Goal: Find specific page/section: Find specific page/section

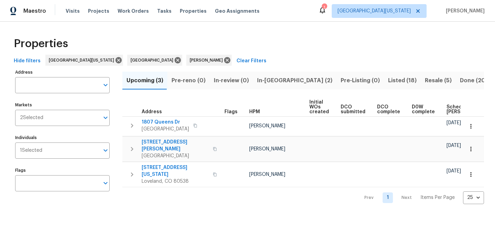
click at [285, 41] on div "Properties" at bounding box center [247, 44] width 473 height 22
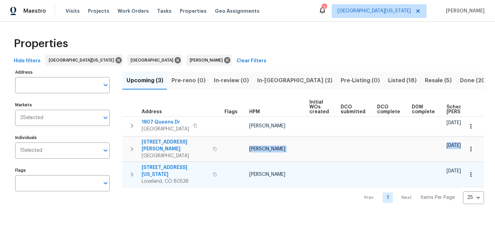
drag, startPoint x: 177, startPoint y: 160, endPoint x: 186, endPoint y: 173, distance: 16.5
click at [182, 169] on tbody "1807 Queens Dr Longmont, CO 80501 John Gonzalez 10/03/25 10/06/25 2324 Sherman …" at bounding box center [352, 151] width 460 height 71
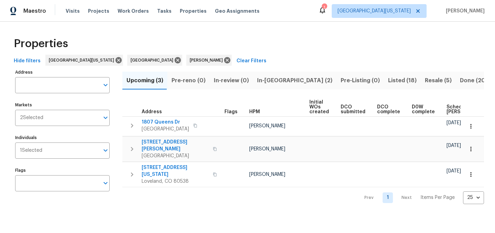
click at [356, 60] on div "Hide filters Northern Colorado Denver John Gonzalez Clear Filters" at bounding box center [247, 61] width 473 height 13
